Goal: Task Accomplishment & Management: Complete application form

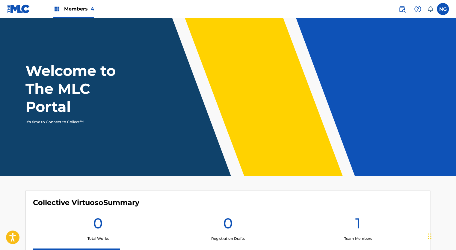
click at [82, 6] on span "Members 4" at bounding box center [79, 8] width 30 height 7
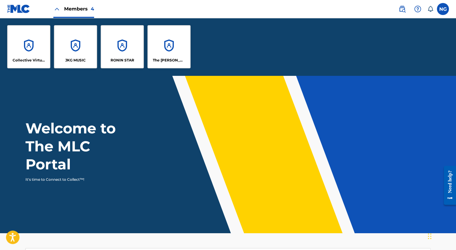
click at [115, 49] on div "RONIN STAR" at bounding box center [122, 46] width 43 height 43
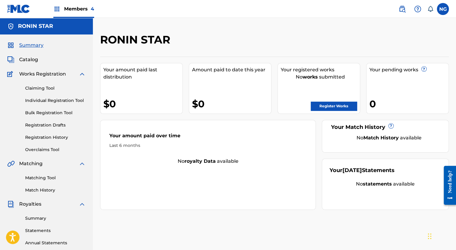
click at [45, 87] on link "Claiming Tool" at bounding box center [55, 88] width 61 height 6
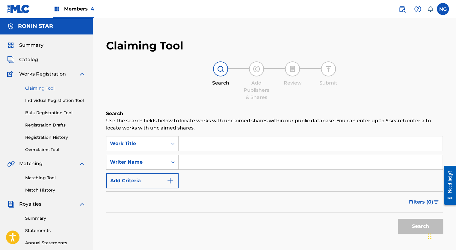
click at [196, 164] on input "Search Form" at bounding box center [311, 162] width 264 height 14
type input "[PERSON_NAME]"
click at [410, 230] on button "Search" at bounding box center [420, 226] width 45 height 15
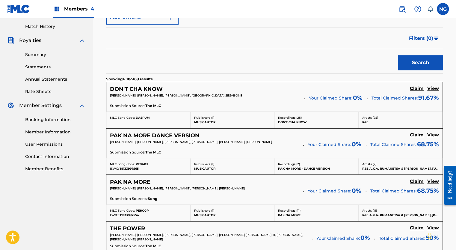
scroll to position [164, 0]
click at [417, 89] on h5 "Claim" at bounding box center [417, 88] width 14 height 6
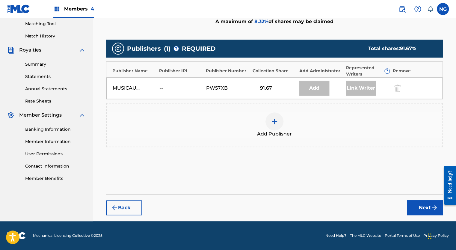
scroll to position [154, 0]
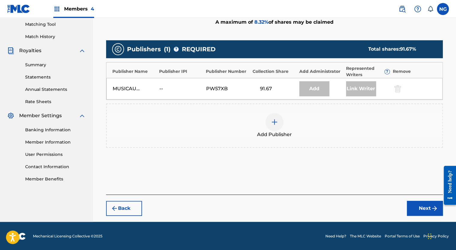
click at [312, 92] on div "Add" at bounding box center [315, 88] width 30 height 15
click at [276, 123] on img at bounding box center [274, 121] width 7 height 7
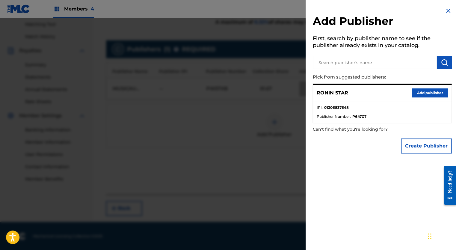
click at [423, 91] on button "Add publisher" at bounding box center [430, 92] width 36 height 9
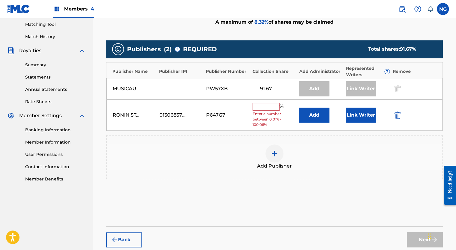
click at [273, 108] on input "text" at bounding box center [266, 107] width 27 height 8
type input "8.32"
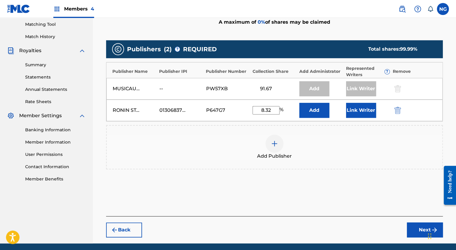
click at [360, 112] on button "Link Writer" at bounding box center [361, 110] width 30 height 15
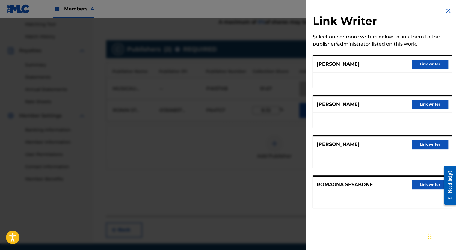
click at [427, 145] on button "Link writer" at bounding box center [430, 144] width 36 height 9
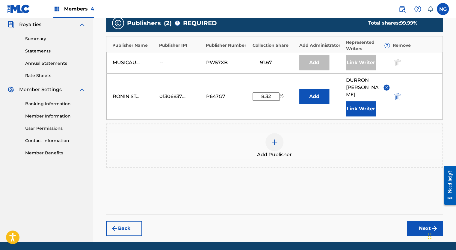
scroll to position [192, 0]
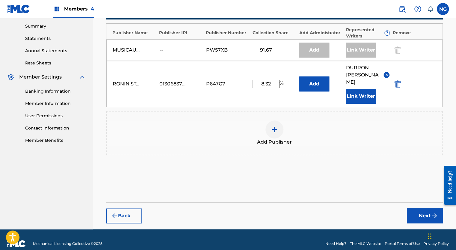
click at [426, 210] on button "Next" at bounding box center [425, 215] width 36 height 15
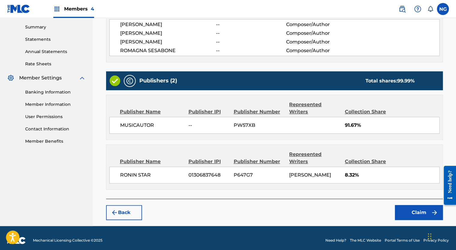
scroll to position [195, 0]
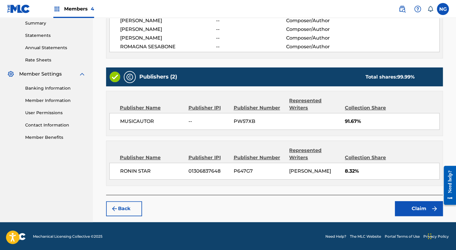
click at [418, 209] on button "Claim" at bounding box center [419, 208] width 48 height 15
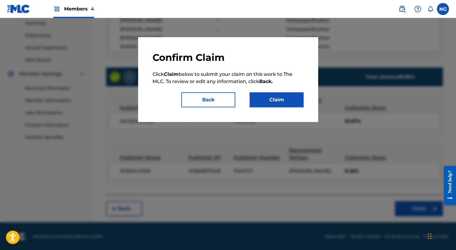
click at [281, 103] on button "Claim" at bounding box center [277, 99] width 54 height 15
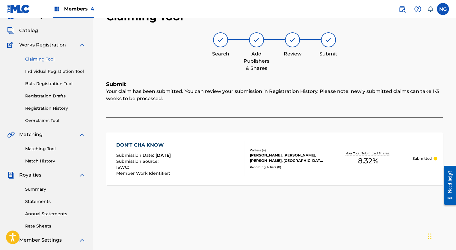
scroll to position [28, 0]
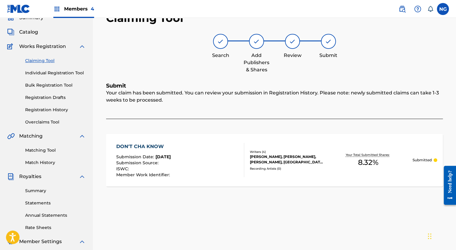
click at [38, 59] on link "Claiming Tool" at bounding box center [55, 61] width 61 height 6
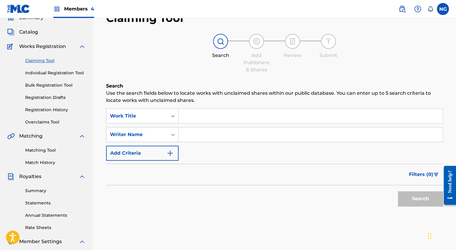
scroll to position [0, 0]
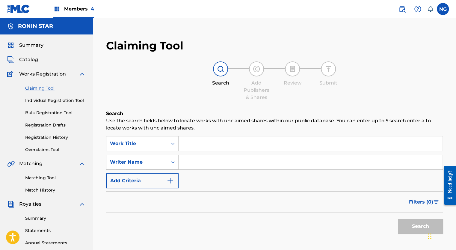
click at [201, 162] on input "Search Form" at bounding box center [311, 162] width 264 height 14
type input "[PERSON_NAME]"
click at [422, 228] on button "Search" at bounding box center [420, 226] width 45 height 15
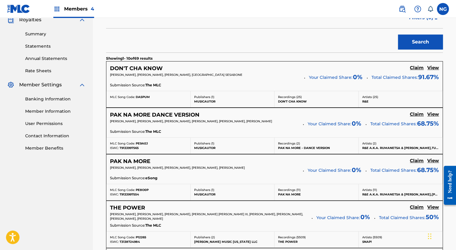
scroll to position [185, 0]
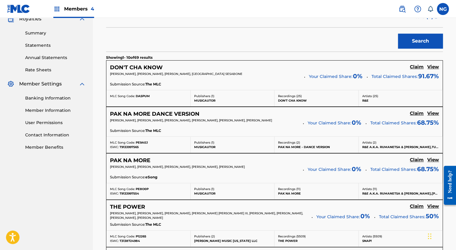
click at [419, 70] on h5 "Claim" at bounding box center [417, 67] width 14 height 6
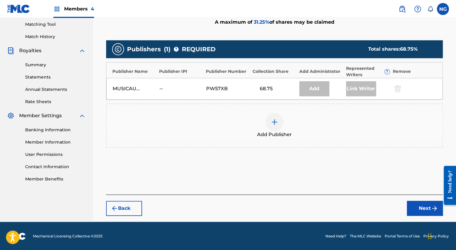
click at [277, 122] on img at bounding box center [274, 121] width 7 height 7
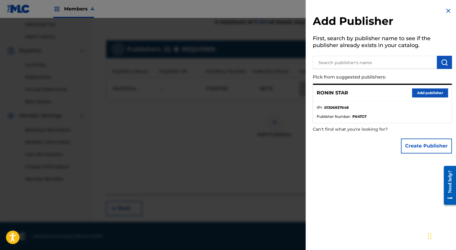
click at [416, 95] on button "Add publisher" at bounding box center [430, 92] width 36 height 9
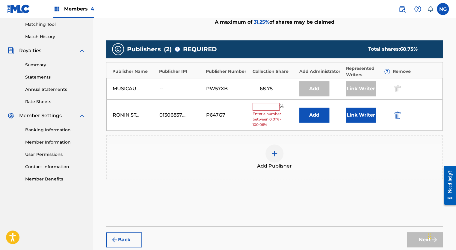
click at [267, 106] on input "text" at bounding box center [266, 107] width 27 height 8
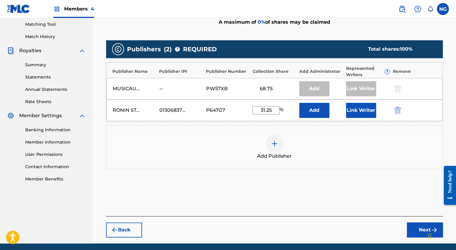
type input "31.25"
click at [364, 113] on button "Link Writer" at bounding box center [361, 110] width 30 height 15
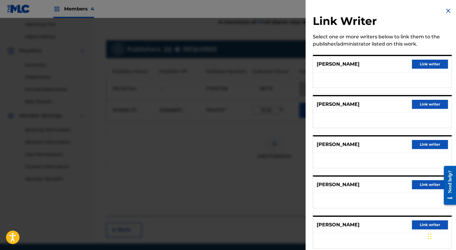
scroll to position [52, 0]
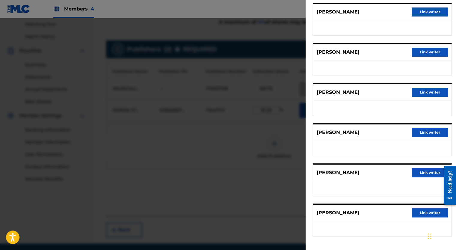
click at [422, 173] on button "Link writer" at bounding box center [430, 172] width 36 height 9
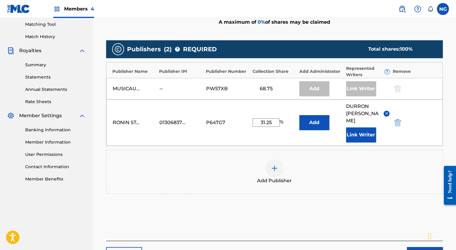
click at [423, 247] on button "Next" at bounding box center [425, 254] width 36 height 15
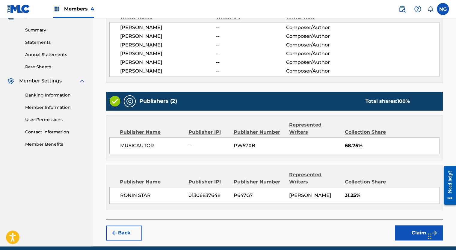
scroll to position [212, 0]
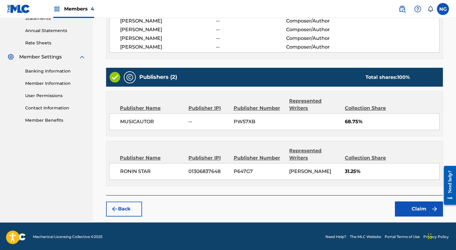
click at [413, 210] on button "Claim" at bounding box center [419, 208] width 48 height 15
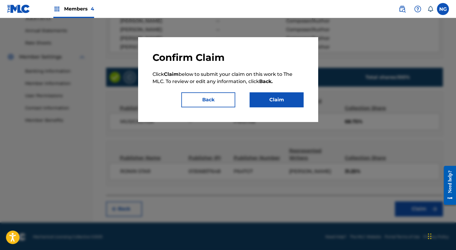
click at [276, 102] on button "Claim" at bounding box center [277, 99] width 54 height 15
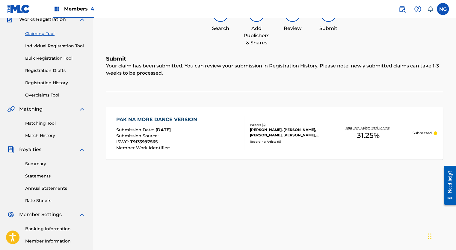
scroll to position [49, 0]
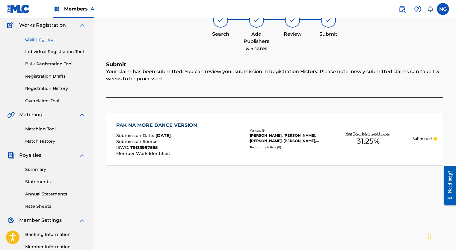
click at [36, 37] on link "Claiming Tool" at bounding box center [55, 39] width 61 height 6
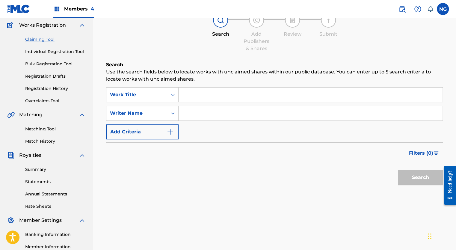
scroll to position [0, 0]
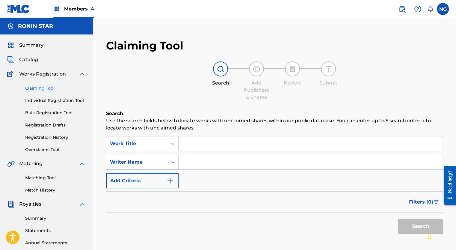
click at [223, 164] on input "Search Form" at bounding box center [311, 162] width 264 height 14
type input "[PERSON_NAME]"
click at [408, 226] on button "Search" at bounding box center [420, 226] width 45 height 15
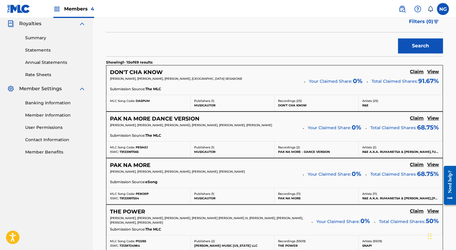
scroll to position [183, 0]
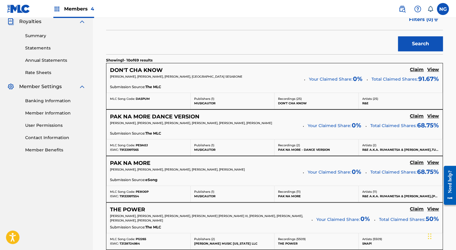
click at [418, 73] on h5 "Claim" at bounding box center [417, 70] width 14 height 6
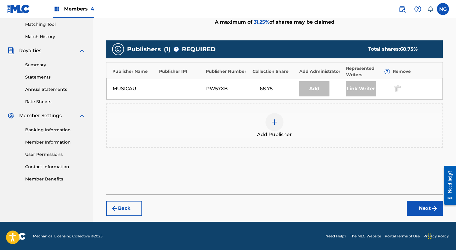
click at [275, 122] on img at bounding box center [274, 121] width 7 height 7
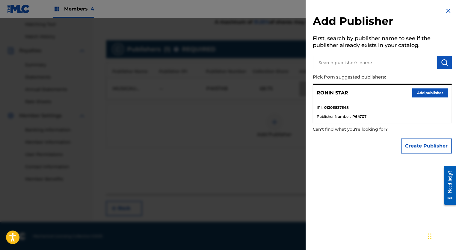
click at [427, 94] on button "Add publisher" at bounding box center [430, 92] width 36 height 9
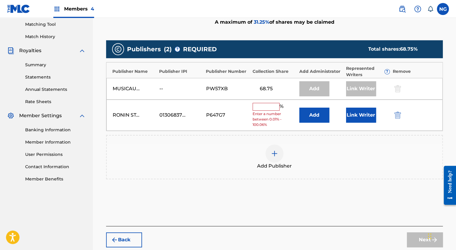
click at [270, 106] on input "text" at bounding box center [266, 107] width 27 height 8
type input "31.25"
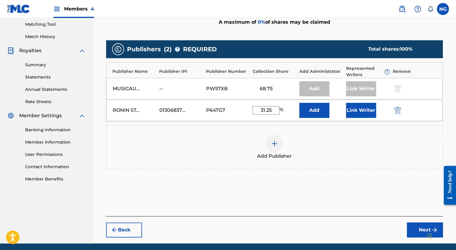
click at [361, 111] on button "Link Writer" at bounding box center [361, 110] width 30 height 15
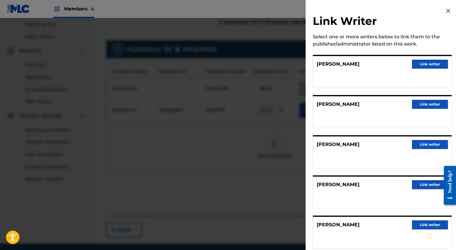
click at [423, 225] on button "Link writer" at bounding box center [430, 224] width 36 height 9
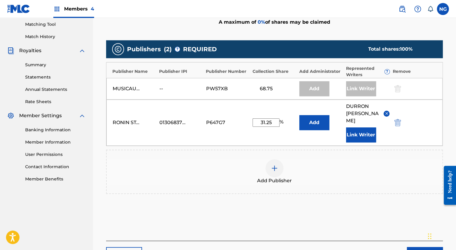
scroll to position [192, 0]
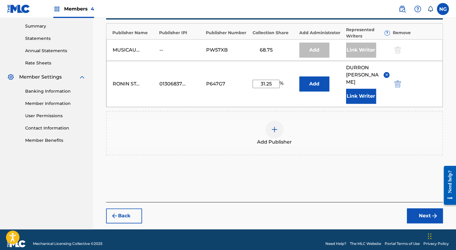
click at [422, 208] on button "Next" at bounding box center [425, 215] width 36 height 15
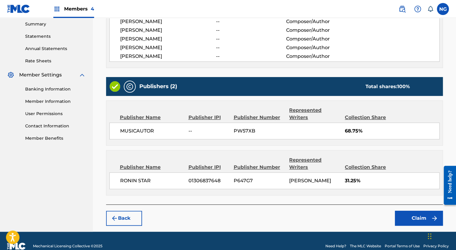
scroll to position [204, 0]
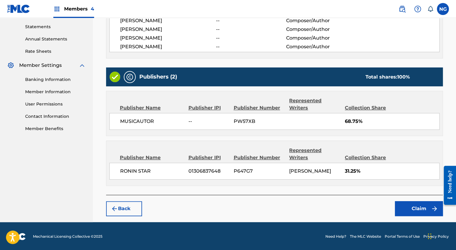
click at [422, 207] on button "Claim" at bounding box center [419, 208] width 48 height 15
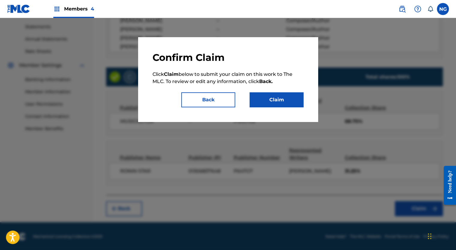
click at [282, 102] on button "Claim" at bounding box center [277, 99] width 54 height 15
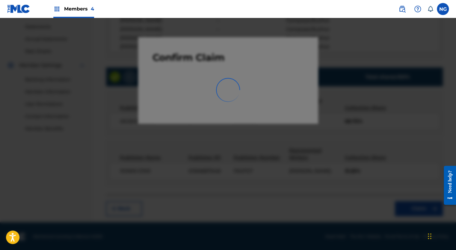
scroll to position [121, 0]
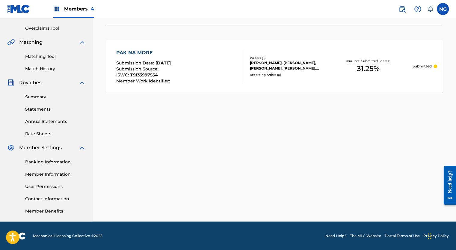
click at [277, 142] on div "Claiming Tool Search Add Publishers & Shares Review Submit Submit Your claim ha…" at bounding box center [274, 67] width 363 height 310
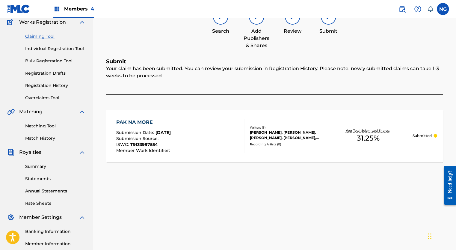
scroll to position [49, 0]
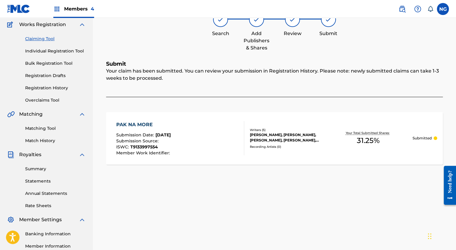
click at [35, 39] on link "Claiming Tool" at bounding box center [55, 39] width 61 height 6
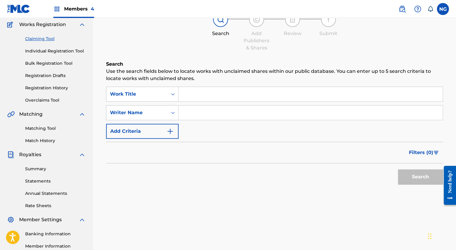
scroll to position [0, 0]
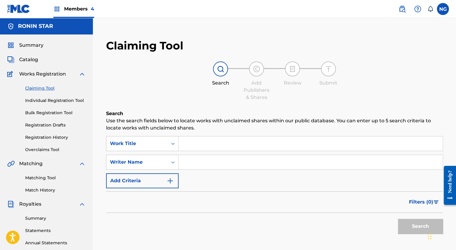
click at [192, 165] on input "Search Form" at bounding box center [311, 162] width 264 height 14
type input "[PERSON_NAME]"
click at [248, 164] on input "[PERSON_NAME]" at bounding box center [311, 162] width 264 height 14
click at [417, 227] on button "Search" at bounding box center [420, 226] width 45 height 15
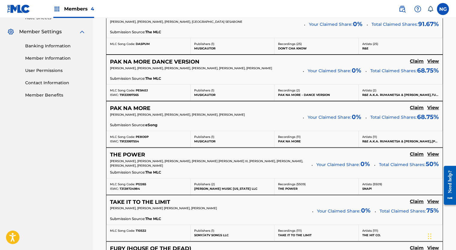
scroll to position [238, 0]
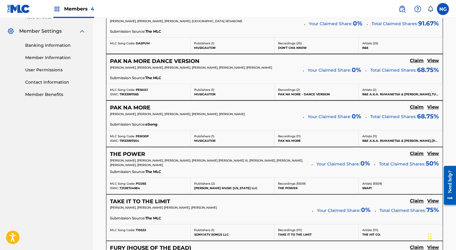
click at [417, 17] on h5 "Claim" at bounding box center [417, 14] width 14 height 6
click at [416, 17] on h5 "Claim" at bounding box center [417, 14] width 14 height 6
click at [417, 17] on h5 "Claim" at bounding box center [417, 14] width 14 height 6
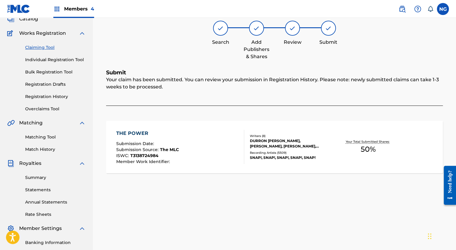
scroll to position [40, 0]
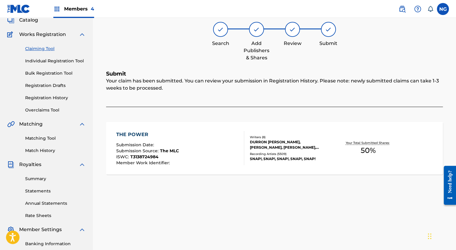
click at [83, 10] on span "Members 4" at bounding box center [79, 8] width 30 height 7
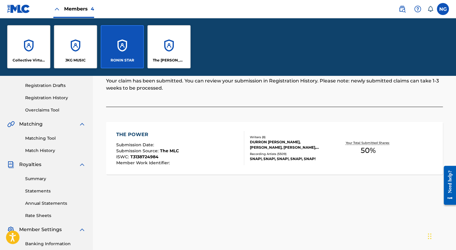
click at [116, 49] on div "RONIN STAR" at bounding box center [122, 46] width 43 height 43
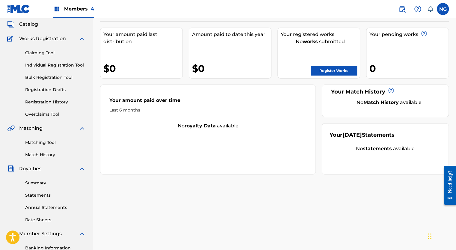
scroll to position [36, 0]
click at [44, 100] on link "Registration History" at bounding box center [55, 102] width 61 height 6
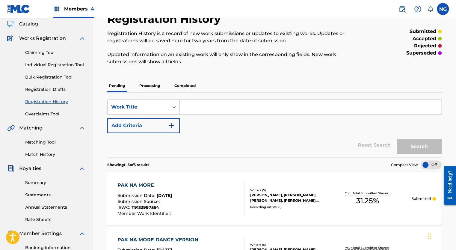
scroll to position [38, 0]
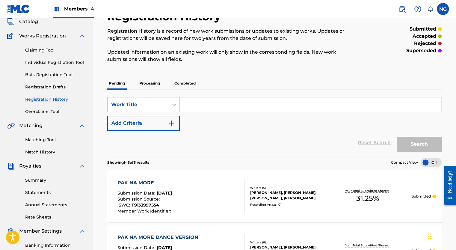
click at [151, 81] on p "Processing" at bounding box center [150, 83] width 24 height 13
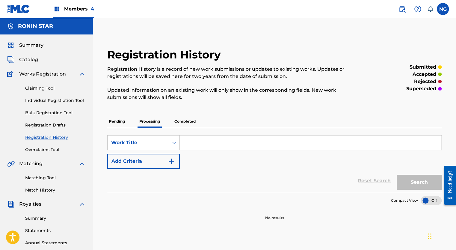
click at [187, 118] on p "Completed" at bounding box center [185, 121] width 25 height 13
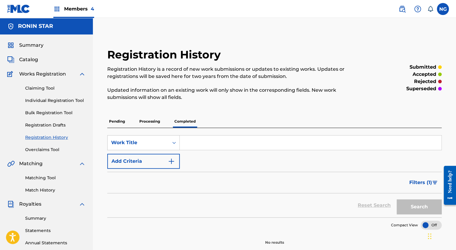
click at [113, 119] on p "Pending" at bounding box center [116, 121] width 19 height 13
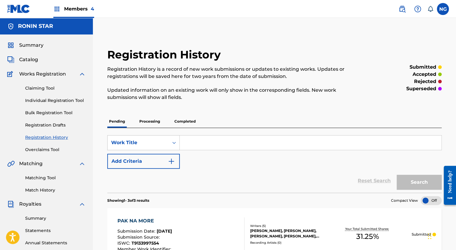
click at [42, 87] on link "Claiming Tool" at bounding box center [55, 88] width 61 height 6
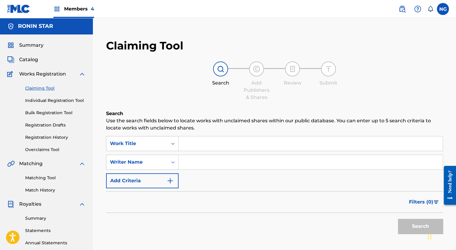
click at [194, 165] on input "Search Form" at bounding box center [311, 162] width 264 height 14
type input "[PERSON_NAME]"
click at [410, 230] on button "Search" at bounding box center [420, 226] width 45 height 15
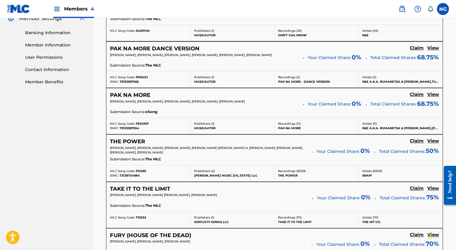
scroll to position [256, 0]
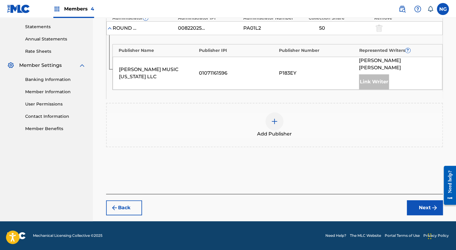
scroll to position [196, 0]
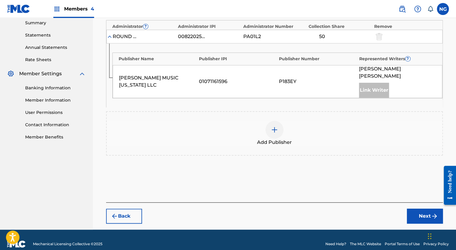
click at [276, 126] on img at bounding box center [274, 129] width 7 height 7
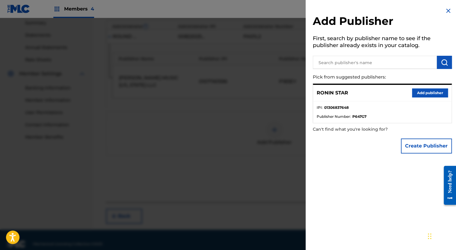
click at [348, 91] on p "RONIN STAR" at bounding box center [332, 92] width 31 height 7
click at [419, 94] on button "Add publisher" at bounding box center [430, 92] width 36 height 9
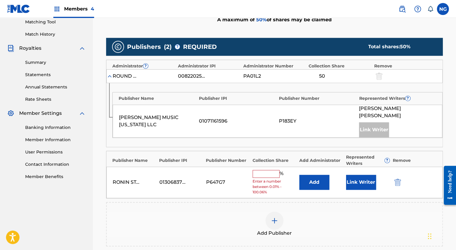
scroll to position [146, 0]
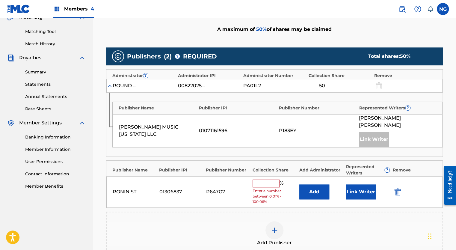
click at [264, 180] on input "text" at bounding box center [266, 184] width 27 height 8
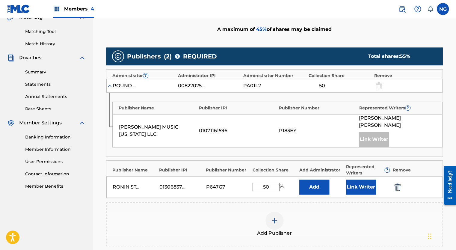
type input "50"
click at [364, 182] on button "Link Writer" at bounding box center [361, 187] width 30 height 15
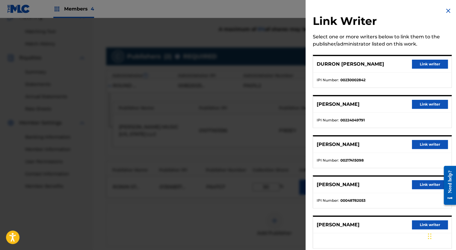
click at [425, 64] on button "Link writer" at bounding box center [430, 64] width 36 height 9
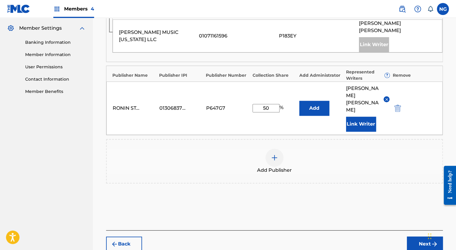
scroll to position [249, 0]
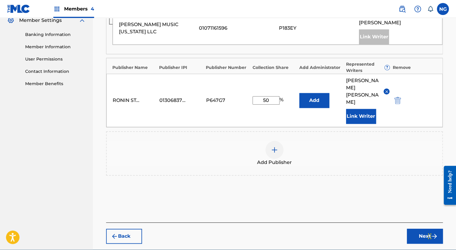
click at [419, 229] on button "Next" at bounding box center [425, 236] width 36 height 15
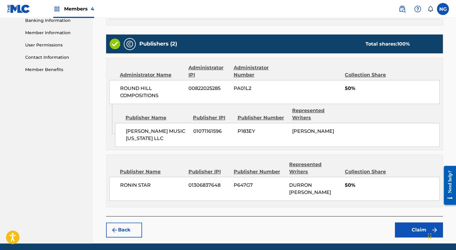
scroll to position [284, 0]
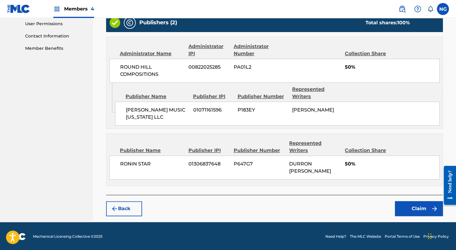
click at [413, 207] on button "Claim" at bounding box center [419, 208] width 48 height 15
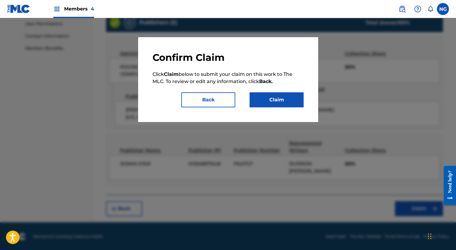
click at [286, 103] on button "Claim" at bounding box center [277, 99] width 54 height 15
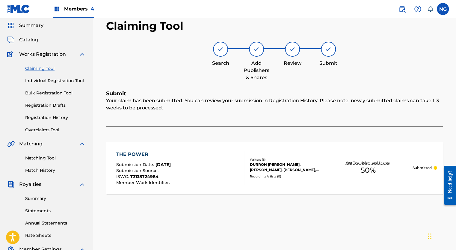
scroll to position [0, 0]
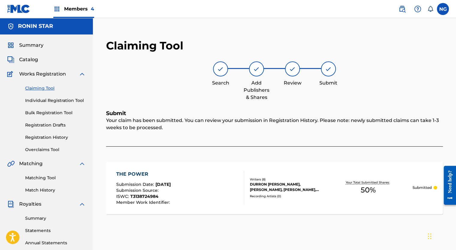
click at [41, 85] on link "Claiming Tool" at bounding box center [55, 88] width 61 height 6
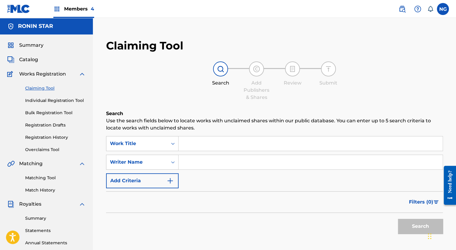
click at [184, 161] on input "Search Form" at bounding box center [311, 162] width 264 height 14
type input "[PERSON_NAME]"
click at [417, 230] on button "Search" at bounding box center [420, 226] width 45 height 15
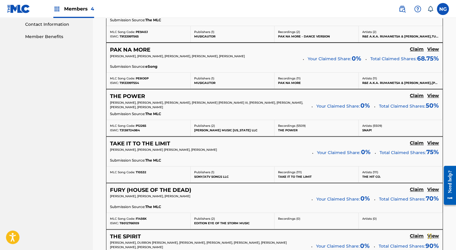
scroll to position [296, 0]
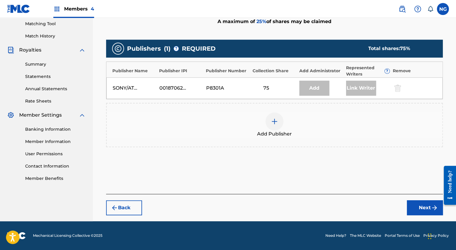
scroll to position [154, 0]
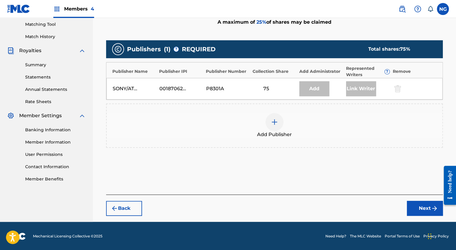
click at [277, 126] on div at bounding box center [275, 122] width 18 height 18
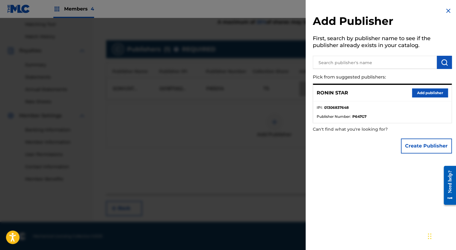
click at [419, 94] on button "Add publisher" at bounding box center [430, 92] width 36 height 9
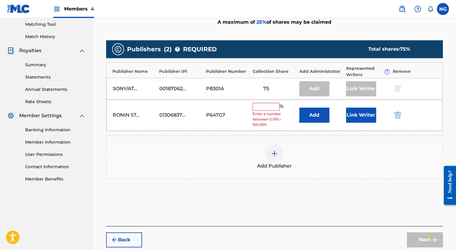
click at [270, 107] on input "text" at bounding box center [266, 107] width 27 height 8
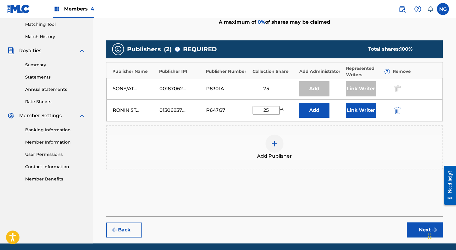
type input "25"
click at [362, 108] on button "Link Writer" at bounding box center [361, 110] width 30 height 15
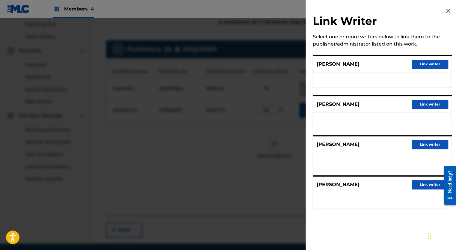
click at [423, 64] on button "Link writer" at bounding box center [430, 64] width 36 height 9
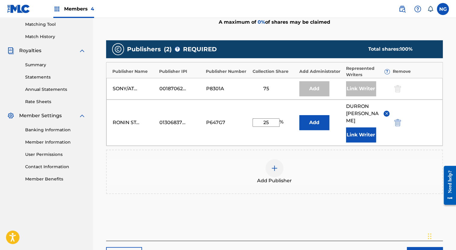
click at [417, 247] on button "Next" at bounding box center [425, 254] width 36 height 15
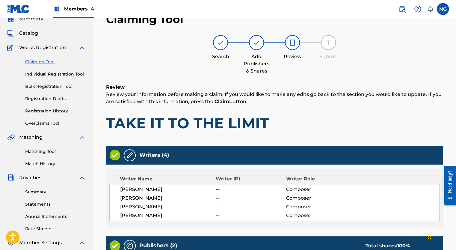
scroll to position [26, 0]
click at [49, 62] on link "Claiming Tool" at bounding box center [55, 62] width 61 height 6
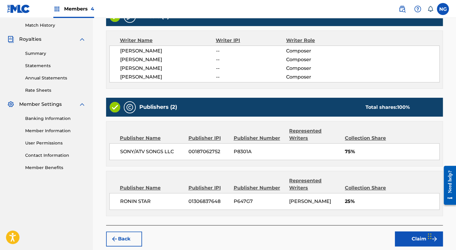
scroll to position [195, 0]
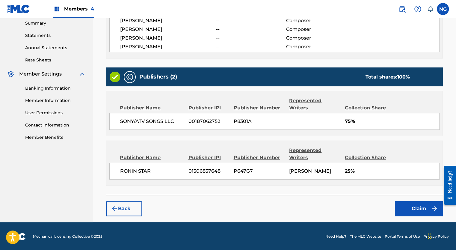
click at [418, 209] on button "Claim" at bounding box center [419, 208] width 48 height 15
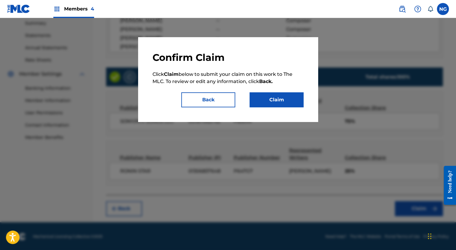
click at [289, 103] on button "Claim" at bounding box center [277, 99] width 54 height 15
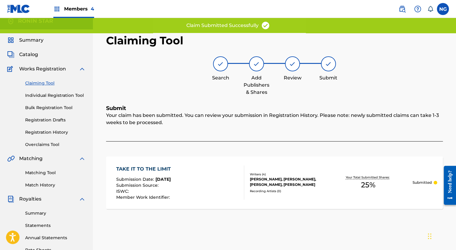
scroll to position [5, 0]
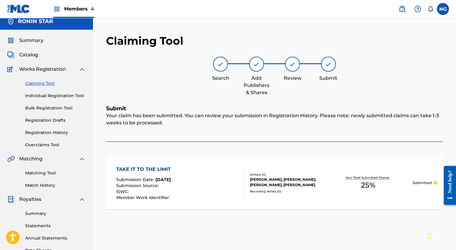
click at [38, 82] on link "Claiming Tool" at bounding box center [55, 83] width 61 height 6
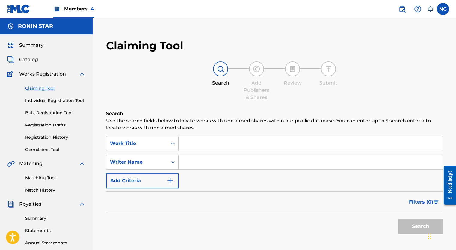
click at [206, 164] on input "Search Form" at bounding box center [311, 162] width 264 height 14
type input "[PERSON_NAME]"
click at [422, 228] on button "Search" at bounding box center [420, 226] width 45 height 15
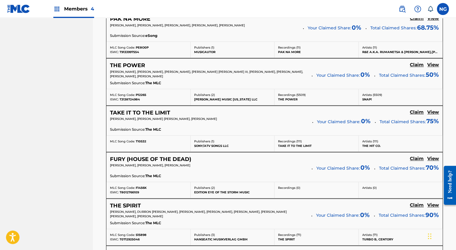
scroll to position [341, 0]
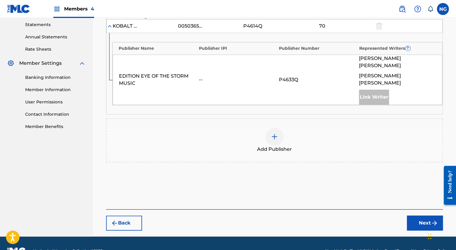
click at [277, 133] on img at bounding box center [274, 136] width 7 height 7
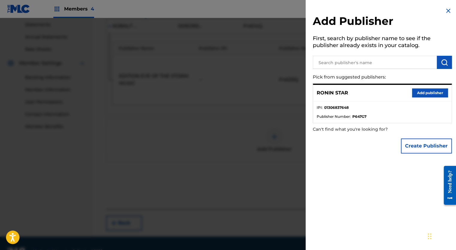
click at [422, 91] on button "Add publisher" at bounding box center [430, 92] width 36 height 9
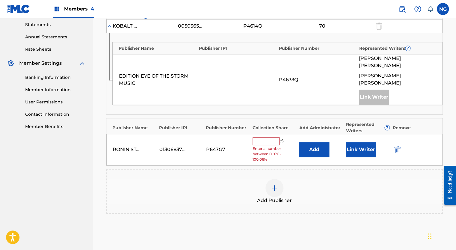
click at [271, 137] on input "text" at bounding box center [266, 141] width 27 height 8
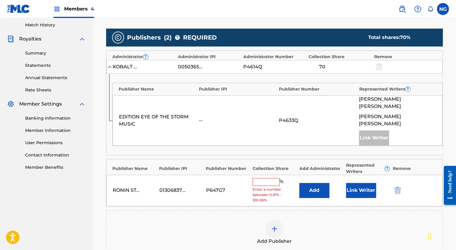
scroll to position [177, 0]
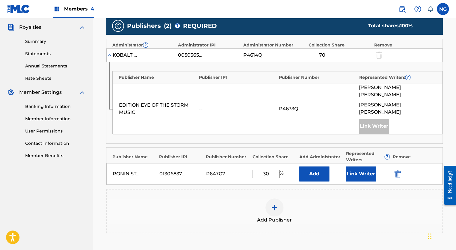
type input "30"
click at [356, 166] on button "Link Writer" at bounding box center [361, 173] width 30 height 15
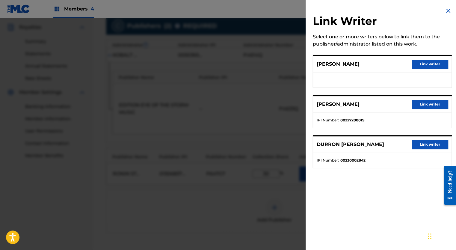
click at [433, 61] on button "Link writer" at bounding box center [430, 64] width 36 height 9
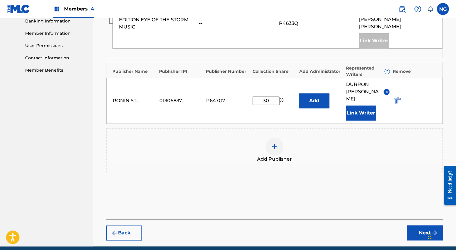
scroll to position [264, 0]
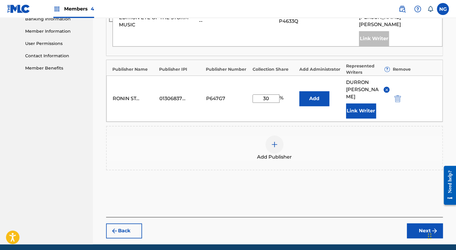
click at [423, 223] on button "Next" at bounding box center [425, 230] width 36 height 15
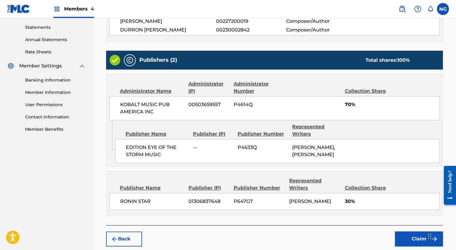
scroll to position [248, 0]
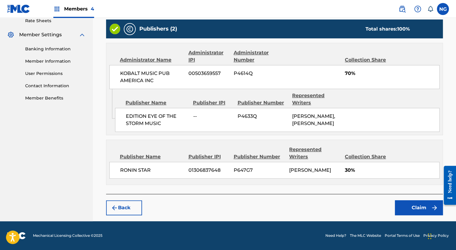
click at [410, 209] on button "Claim" at bounding box center [419, 207] width 48 height 15
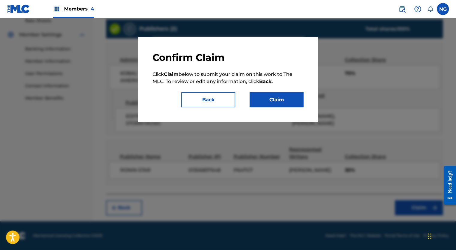
click at [280, 99] on button "Claim" at bounding box center [277, 99] width 54 height 15
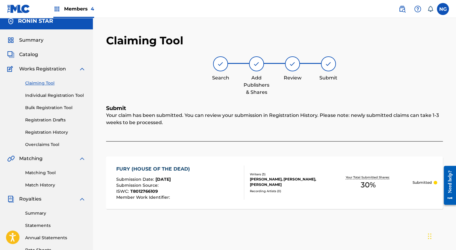
scroll to position [4, 0]
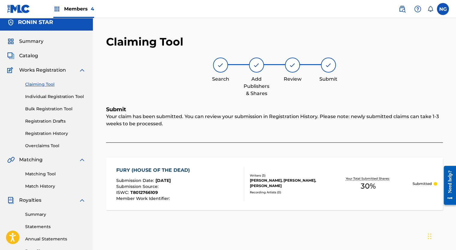
click at [49, 84] on link "Claiming Tool" at bounding box center [55, 84] width 61 height 6
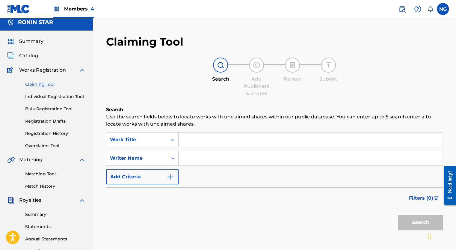
scroll to position [0, 0]
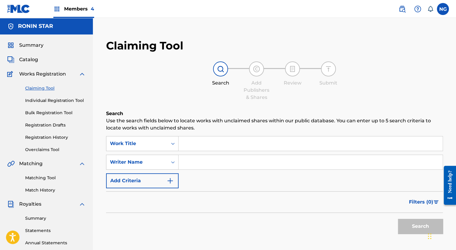
click at [207, 166] on input "Search Form" at bounding box center [311, 162] width 264 height 14
type input "[PERSON_NAME]"
click at [416, 232] on button "Search" at bounding box center [420, 226] width 45 height 15
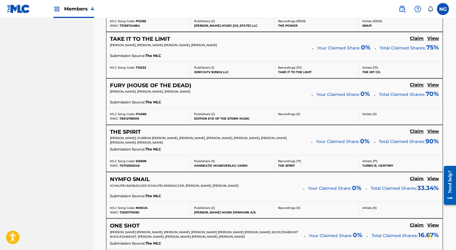
scroll to position [410, 0]
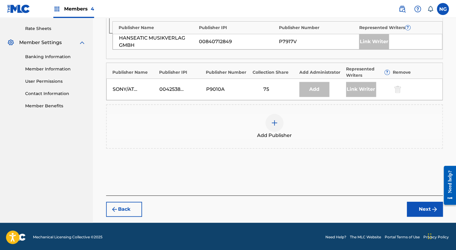
click at [274, 122] on img at bounding box center [274, 122] width 7 height 7
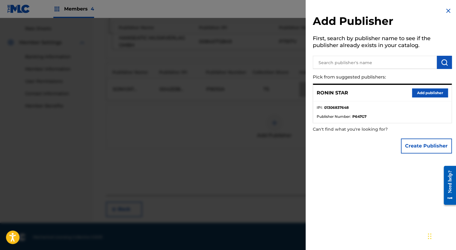
click at [423, 91] on button "Add publisher" at bounding box center [430, 92] width 36 height 9
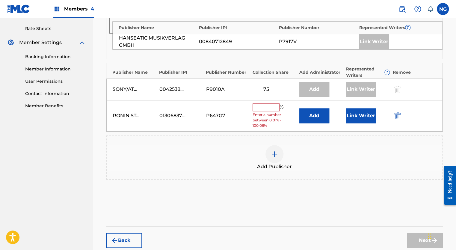
click at [356, 117] on button "Link Writer" at bounding box center [361, 115] width 30 height 15
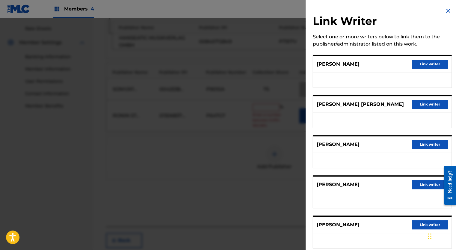
click at [428, 64] on button "Link writer" at bounding box center [430, 64] width 36 height 9
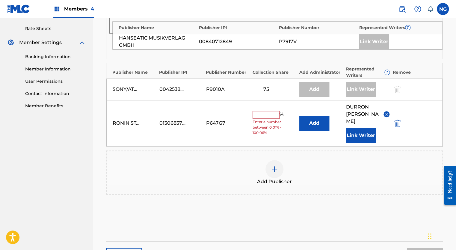
click at [271, 113] on input "text" at bounding box center [266, 115] width 27 height 8
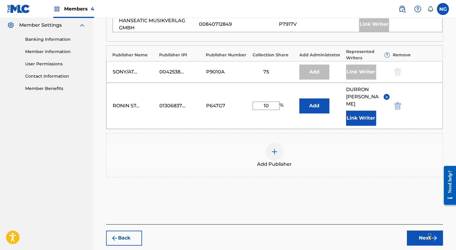
scroll to position [252, 0]
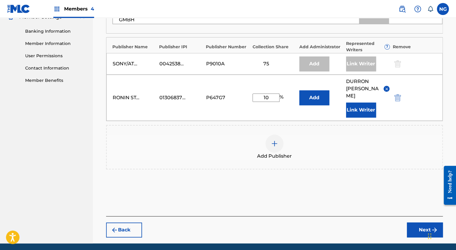
type input "10"
click at [425, 222] on button "Next" at bounding box center [425, 229] width 36 height 15
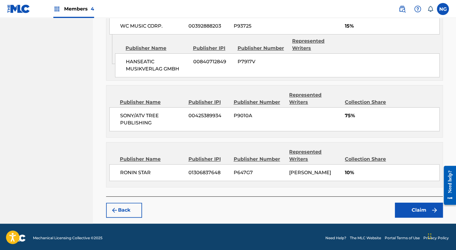
scroll to position [318, 0]
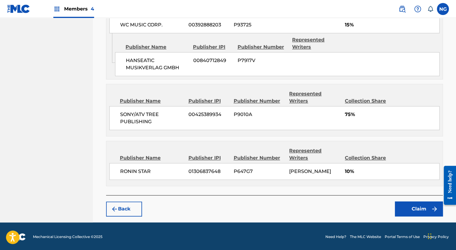
click at [413, 207] on button "Claim" at bounding box center [419, 208] width 48 height 15
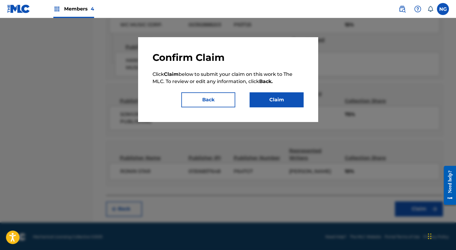
click at [280, 100] on button "Claim" at bounding box center [277, 99] width 54 height 15
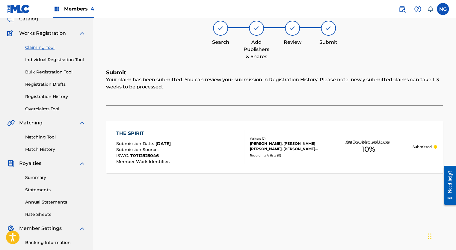
scroll to position [40, 0]
click at [40, 47] on link "Claiming Tool" at bounding box center [55, 48] width 61 height 6
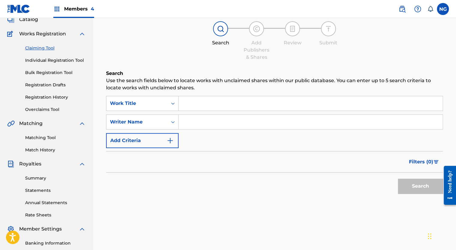
scroll to position [0, 0]
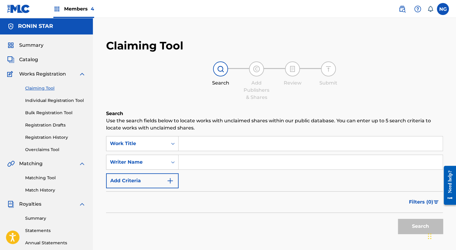
click at [206, 164] on input "Search Form" at bounding box center [311, 162] width 264 height 14
type input "[PERSON_NAME]"
click at [418, 227] on button "Search" at bounding box center [420, 226] width 45 height 15
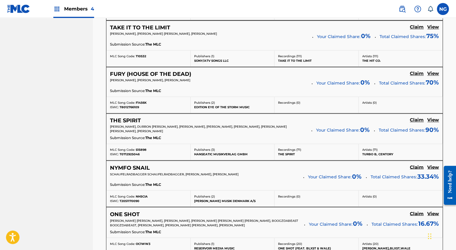
scroll to position [413, 0]
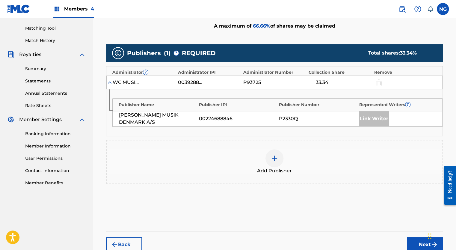
scroll to position [148, 0]
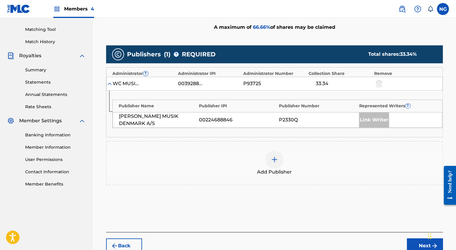
click at [273, 159] on img at bounding box center [274, 159] width 7 height 7
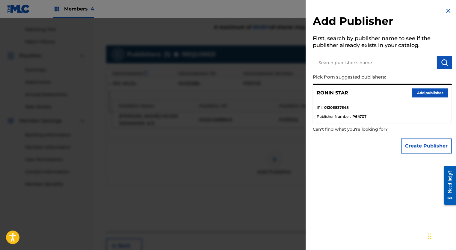
click at [428, 92] on button "Add publisher" at bounding box center [430, 92] width 36 height 9
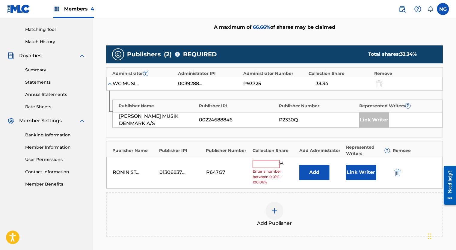
click at [268, 166] on input "text" at bounding box center [266, 164] width 27 height 8
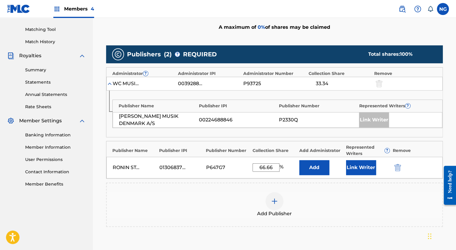
type input "66.66"
click at [363, 168] on button "Link Writer" at bounding box center [361, 167] width 30 height 15
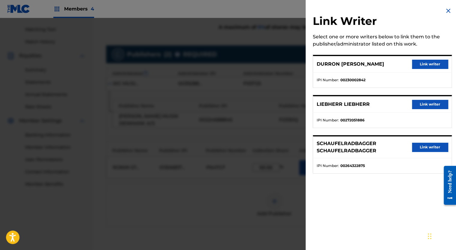
click at [426, 65] on button "Link writer" at bounding box center [430, 64] width 36 height 9
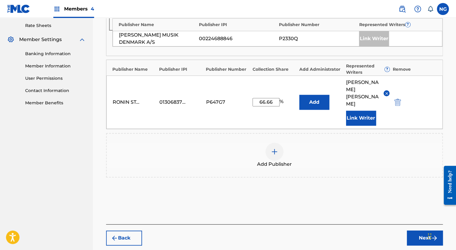
scroll to position [251, 0]
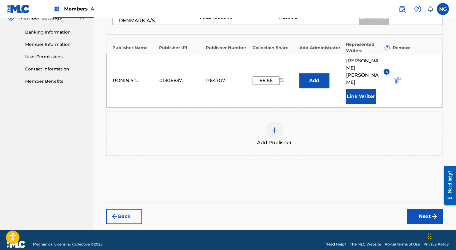
click at [417, 209] on button "Next" at bounding box center [425, 216] width 36 height 15
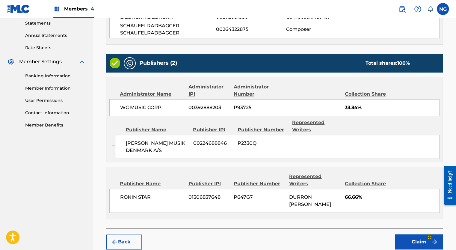
scroll to position [240, 0]
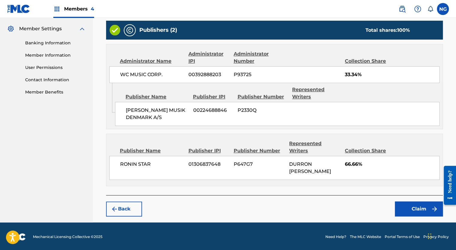
click at [413, 208] on button "Claim" at bounding box center [419, 208] width 48 height 15
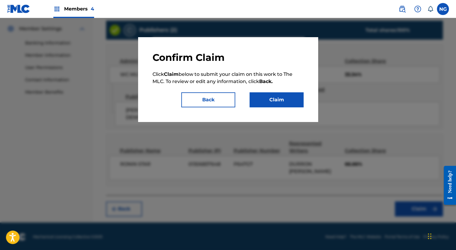
click at [274, 98] on button "Claim" at bounding box center [277, 99] width 54 height 15
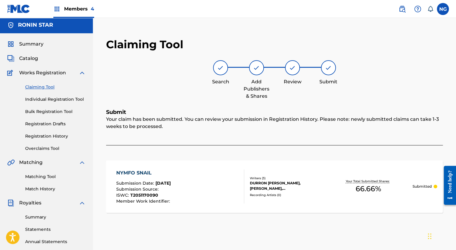
scroll to position [0, 0]
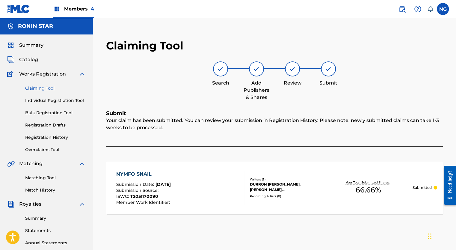
click at [44, 87] on link "Claiming Tool" at bounding box center [55, 88] width 61 height 6
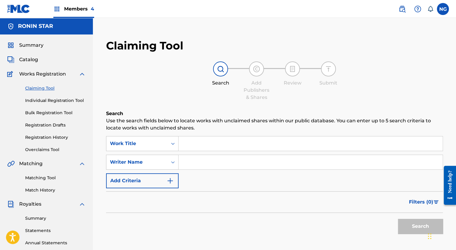
click at [199, 162] on input "Search Form" at bounding box center [311, 162] width 264 height 14
type input "[PERSON_NAME]"
click at [425, 226] on button "Search" at bounding box center [420, 226] width 45 height 15
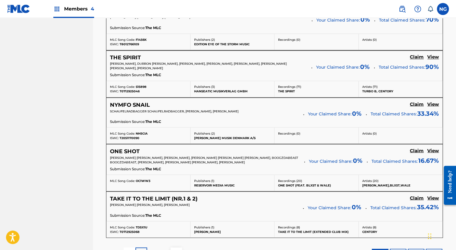
scroll to position [475, 0]
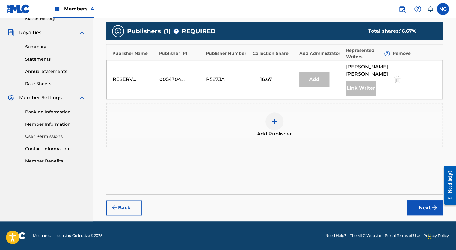
scroll to position [171, 0]
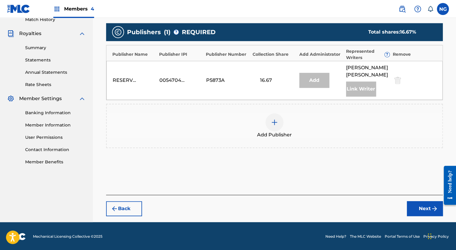
click at [277, 124] on img at bounding box center [274, 122] width 7 height 7
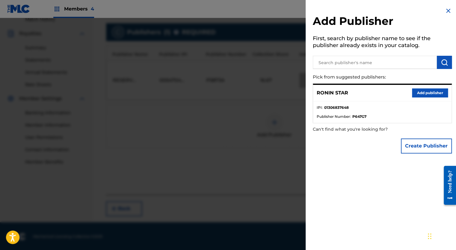
click at [419, 92] on button "Add publisher" at bounding box center [430, 92] width 36 height 9
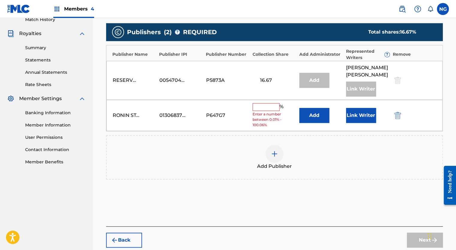
click at [269, 105] on input "text" at bounding box center [266, 107] width 27 height 8
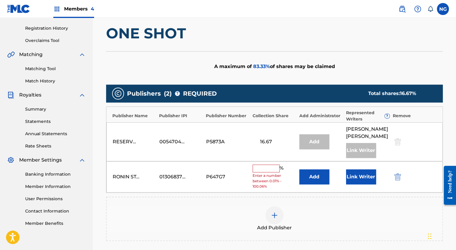
scroll to position [109, 0]
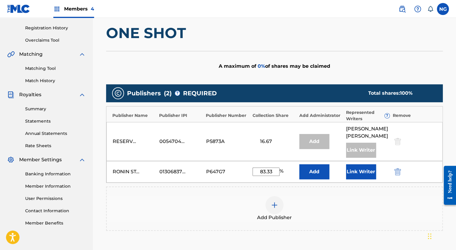
type input "83.33"
click at [356, 169] on button "Link Writer" at bounding box center [361, 171] width 30 height 15
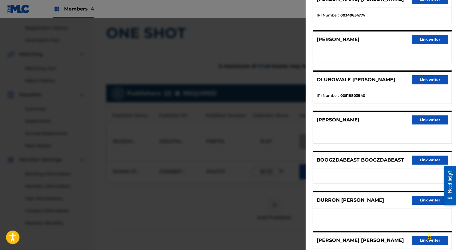
scroll to position [71, 0]
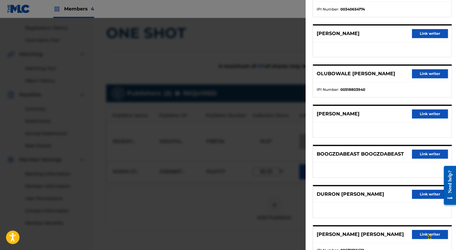
click at [426, 196] on button "Link writer" at bounding box center [430, 194] width 36 height 9
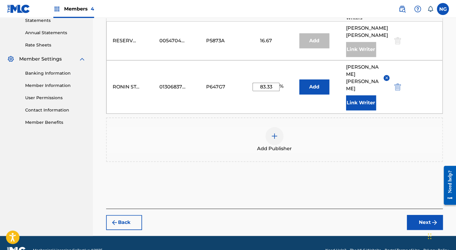
scroll to position [217, 0]
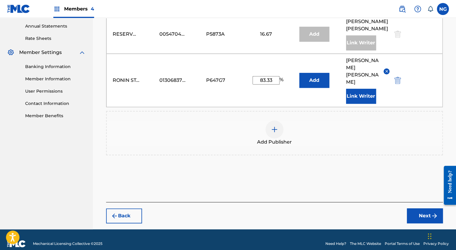
click at [427, 208] on button "Next" at bounding box center [425, 215] width 36 height 15
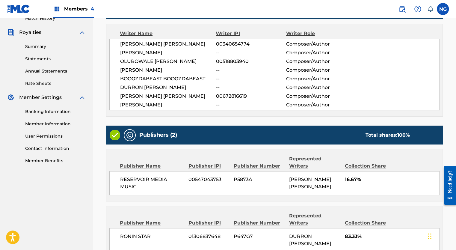
scroll to position [244, 0]
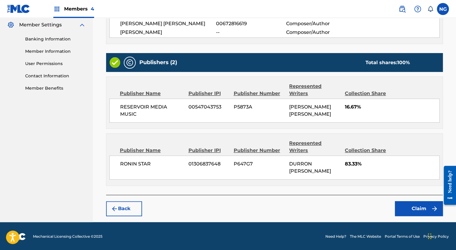
click at [419, 209] on button "Claim" at bounding box center [419, 208] width 48 height 15
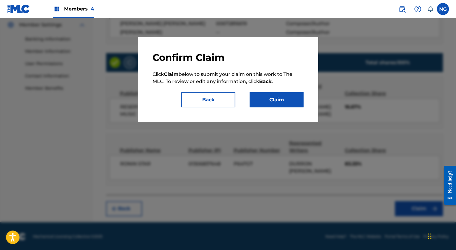
click at [285, 102] on button "Claim" at bounding box center [277, 99] width 54 height 15
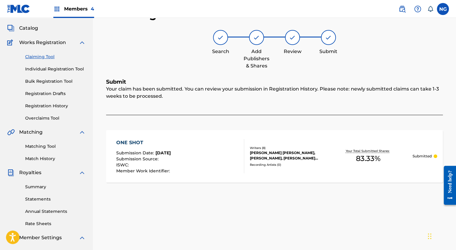
scroll to position [31, 0]
click at [40, 56] on link "Claiming Tool" at bounding box center [55, 57] width 61 height 6
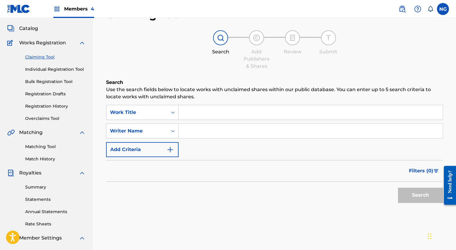
scroll to position [0, 0]
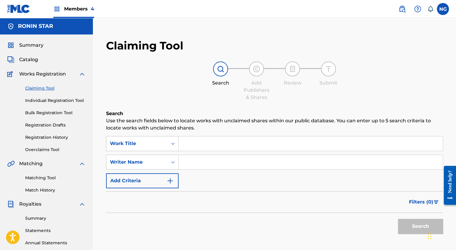
click at [218, 163] on input "Search Form" at bounding box center [311, 162] width 264 height 14
type input "[PERSON_NAME]"
click at [422, 228] on button "Search" at bounding box center [420, 226] width 45 height 15
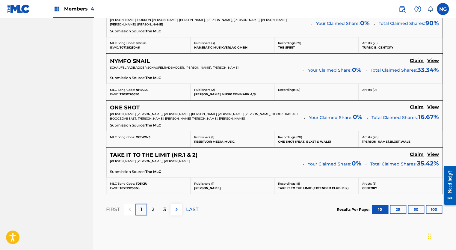
scroll to position [521, 0]
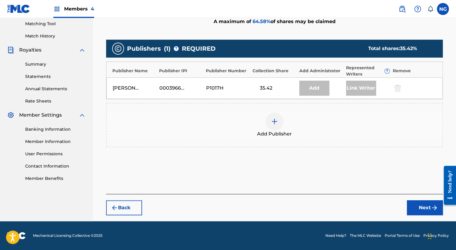
scroll to position [154, 0]
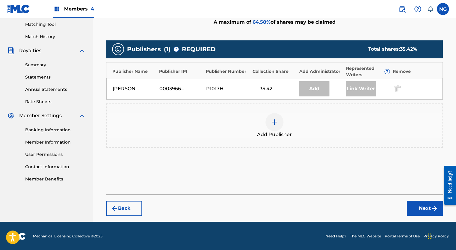
click at [273, 121] on img at bounding box center [274, 121] width 7 height 7
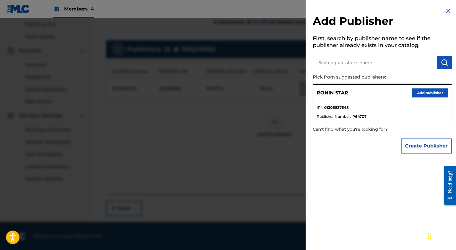
click at [417, 95] on button "Add publisher" at bounding box center [430, 92] width 36 height 9
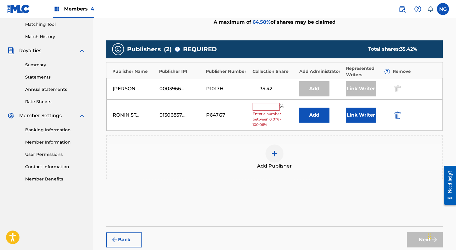
click at [273, 105] on input "text" at bounding box center [266, 107] width 27 height 8
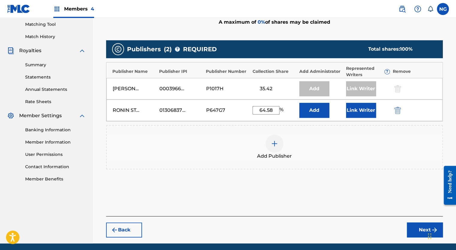
type input "64.58"
click at [361, 111] on button "Link Writer" at bounding box center [361, 110] width 30 height 15
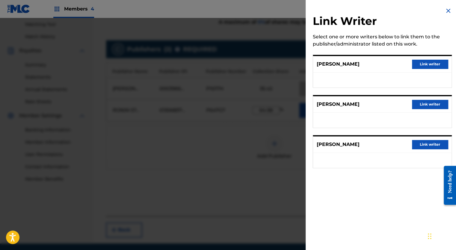
click at [430, 105] on button "Link writer" at bounding box center [430, 104] width 36 height 9
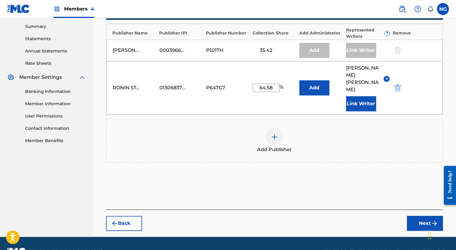
scroll to position [199, 0]
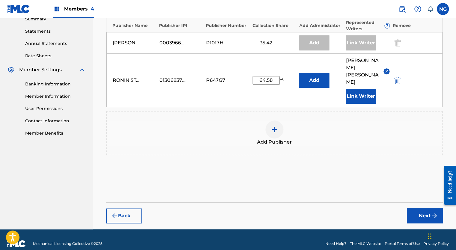
click at [421, 208] on button "Next" at bounding box center [425, 215] width 36 height 15
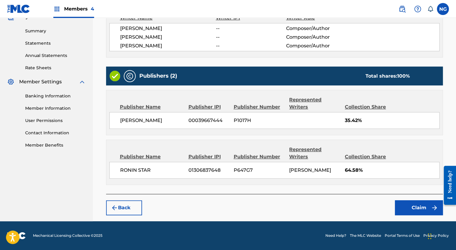
scroll to position [194, 0]
click at [420, 210] on button "Claim" at bounding box center [419, 207] width 48 height 15
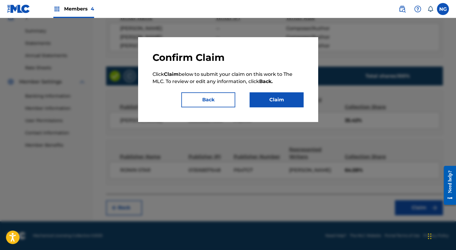
click at [292, 106] on button "Claim" at bounding box center [277, 99] width 54 height 15
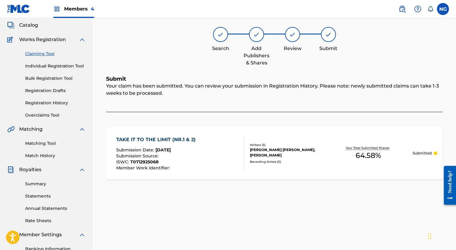
scroll to position [0, 0]
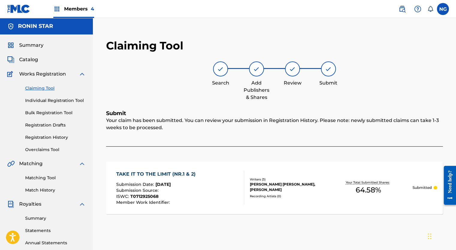
click at [48, 139] on link "Registration History" at bounding box center [55, 137] width 61 height 6
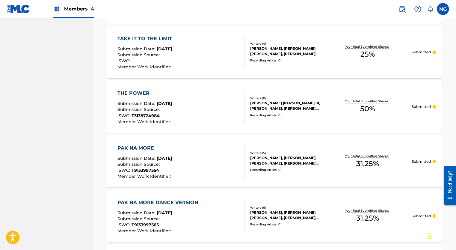
scroll to position [568, 0]
